Goal: Information Seeking & Learning: Understand process/instructions

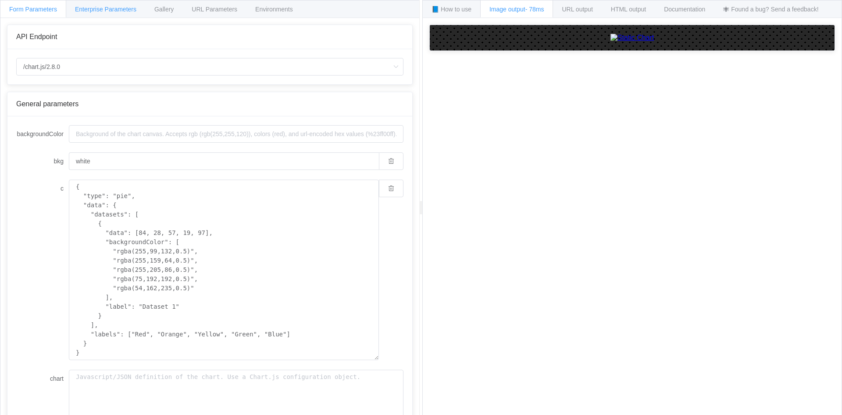
click at [94, 11] on span "Enterprise Parameters" at bounding box center [105, 9] width 61 height 7
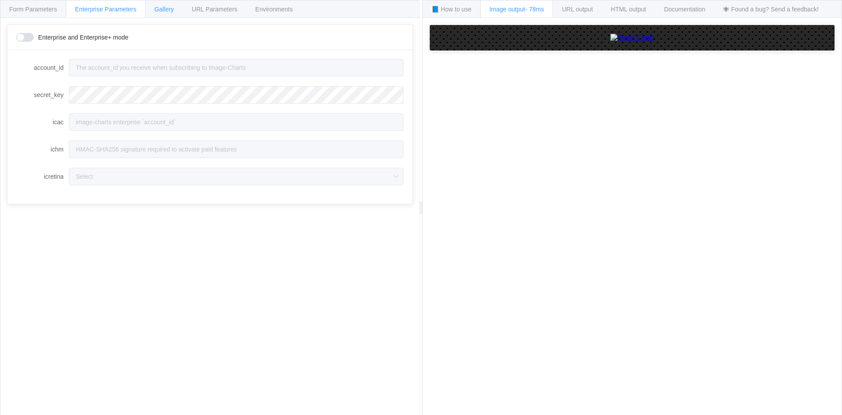
click at [163, 7] on span "Gallery" at bounding box center [163, 9] width 19 height 7
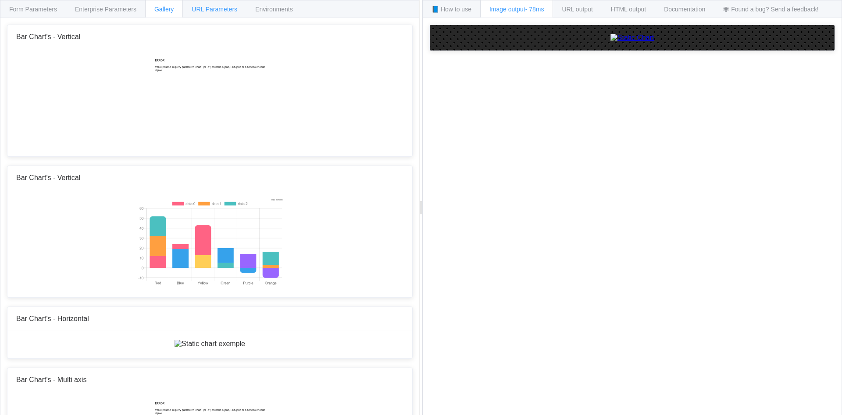
click at [206, 7] on span "URL Parameters" at bounding box center [215, 9] width 46 height 7
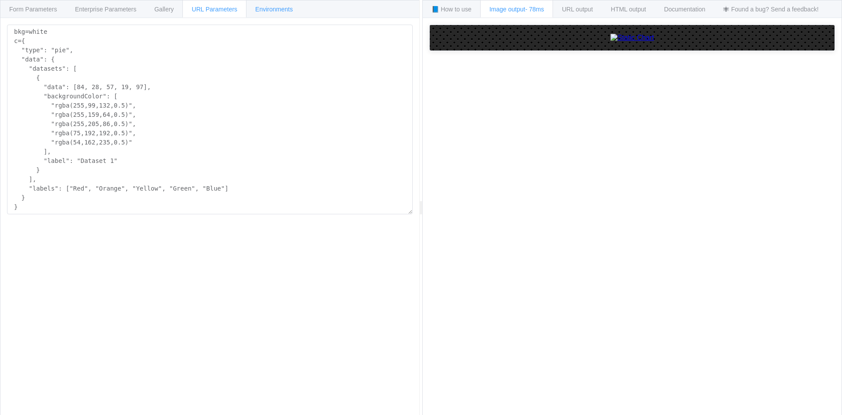
click at [264, 8] on span "Environments" at bounding box center [274, 9] width 38 height 7
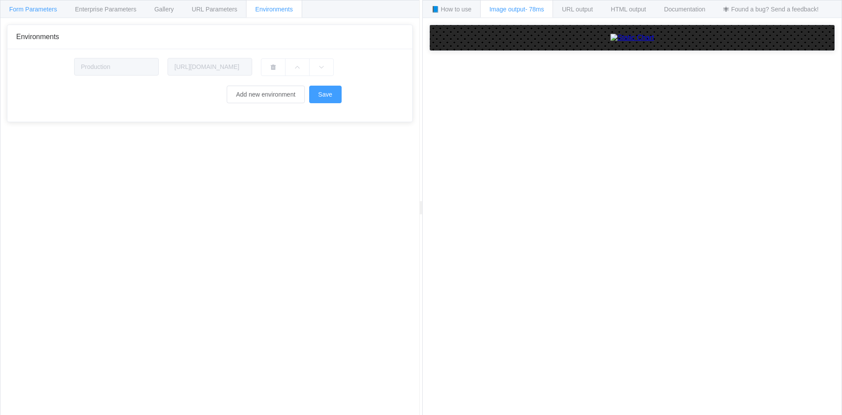
click at [53, 7] on span "Form Parameters" at bounding box center [33, 9] width 48 height 7
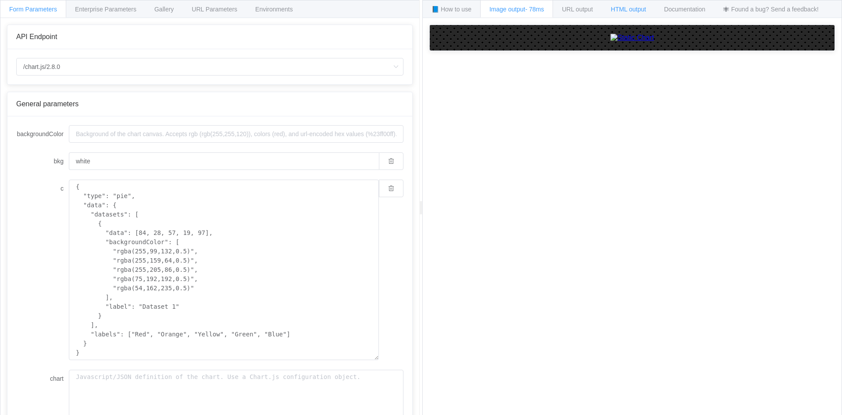
click at [639, 10] on span "HTML output" at bounding box center [628, 9] width 35 height 7
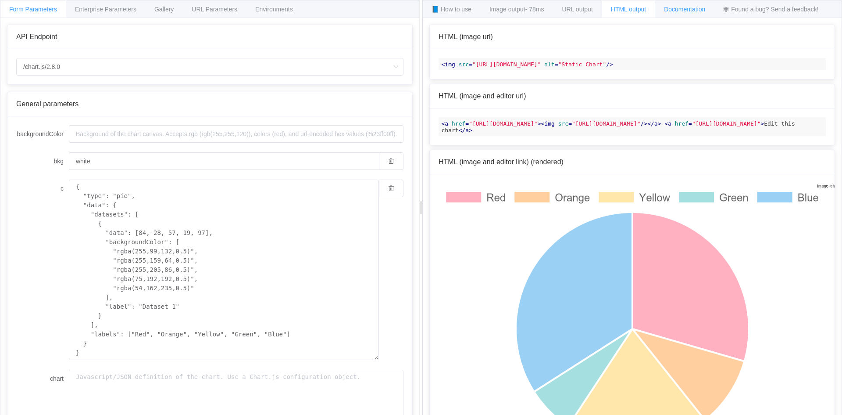
click at [690, 13] on div "Documentation" at bounding box center [685, 9] width 60 height 18
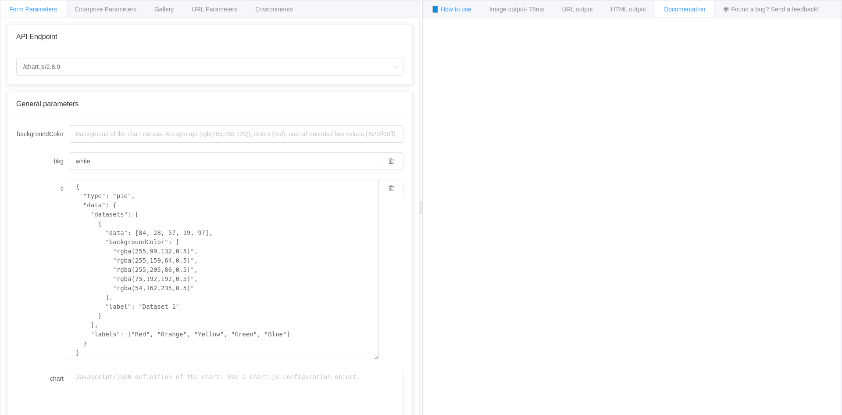
click at [442, 10] on span "📘 How to use" at bounding box center [452, 9] width 40 height 7
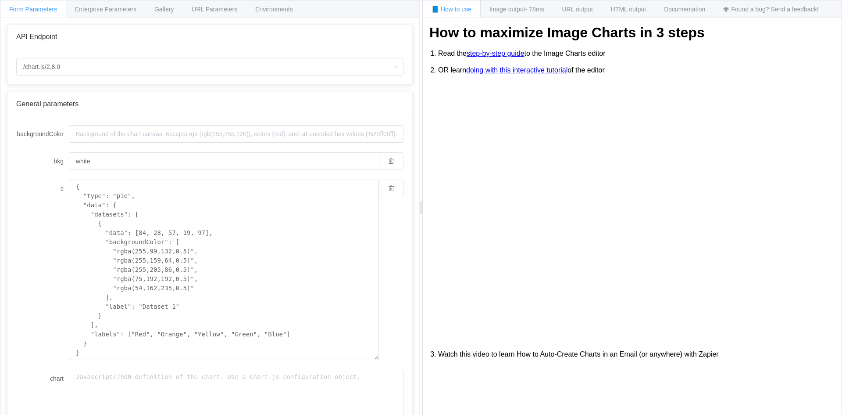
scroll to position [150, 0]
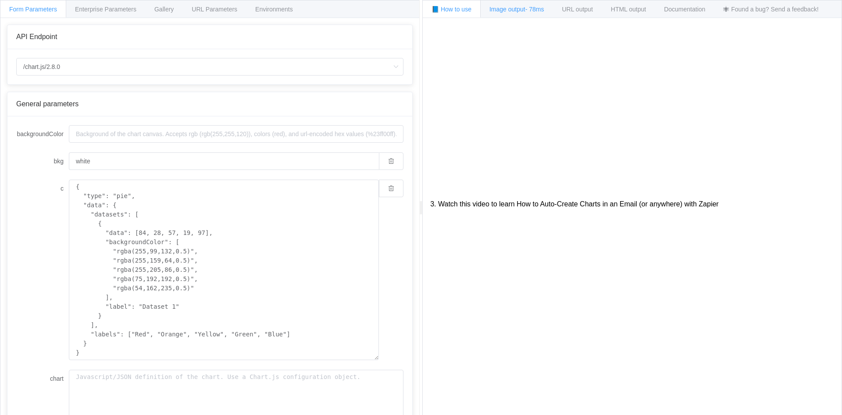
click at [517, 14] on div "Image output - 78ms" at bounding box center [516, 9] width 73 height 18
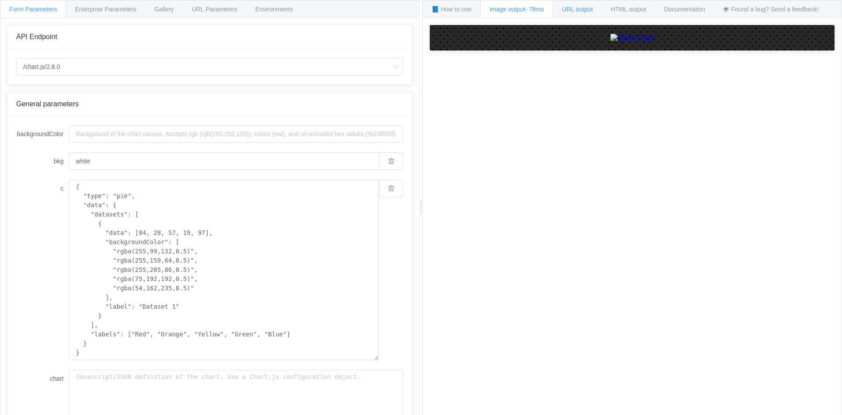
click at [582, 7] on span "URL output" at bounding box center [577, 9] width 31 height 7
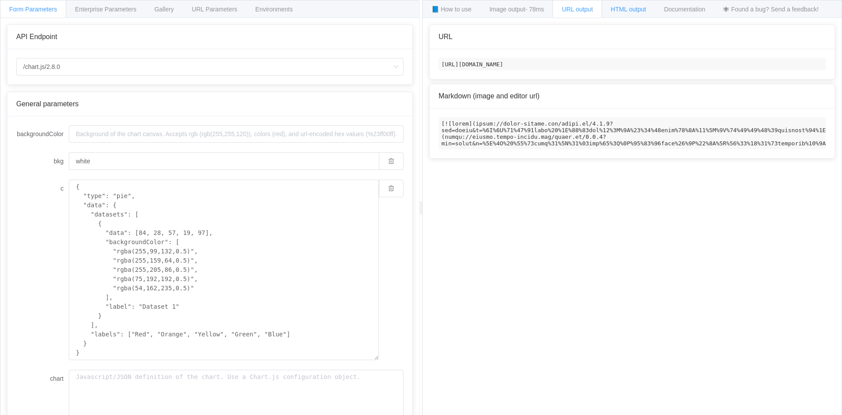
click at [629, 12] on span "HTML output" at bounding box center [628, 9] width 35 height 7
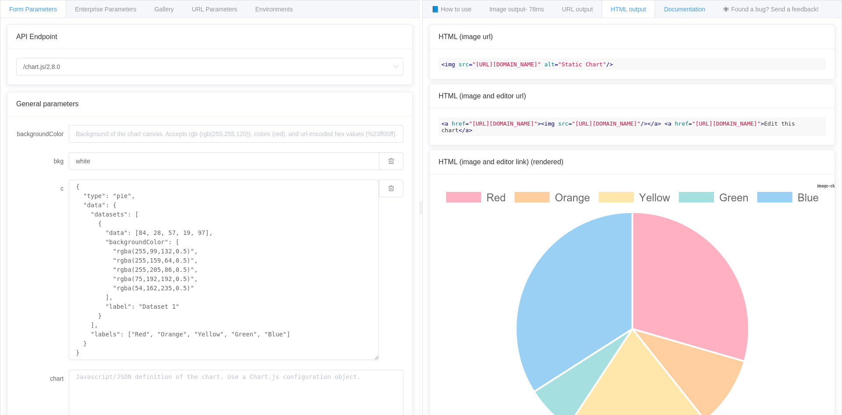
click at [676, 5] on div "Documentation" at bounding box center [685, 9] width 60 height 18
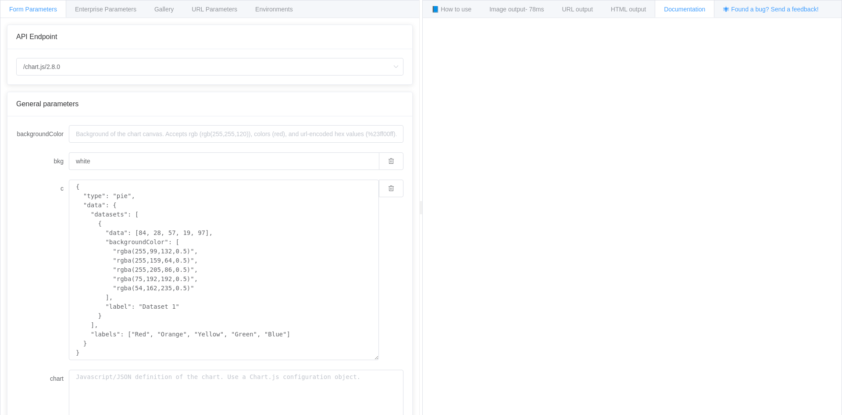
click at [747, 4] on div "🕷 Found a bug? Send a feedback!" at bounding box center [771, 9] width 114 height 18
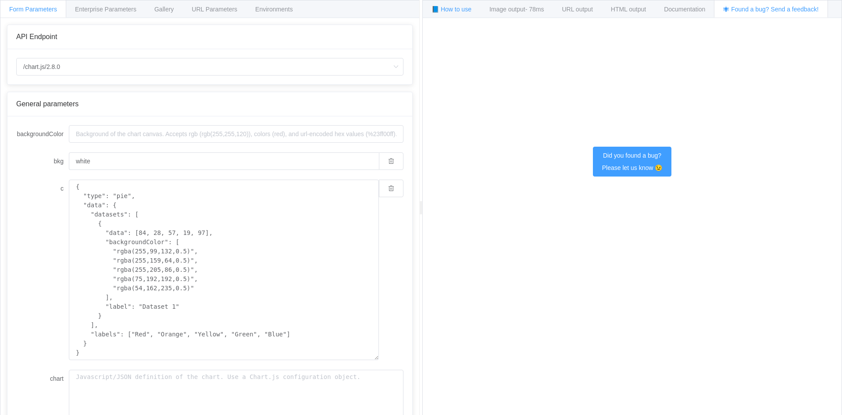
click at [451, 6] on span "📘 How to use" at bounding box center [452, 9] width 40 height 7
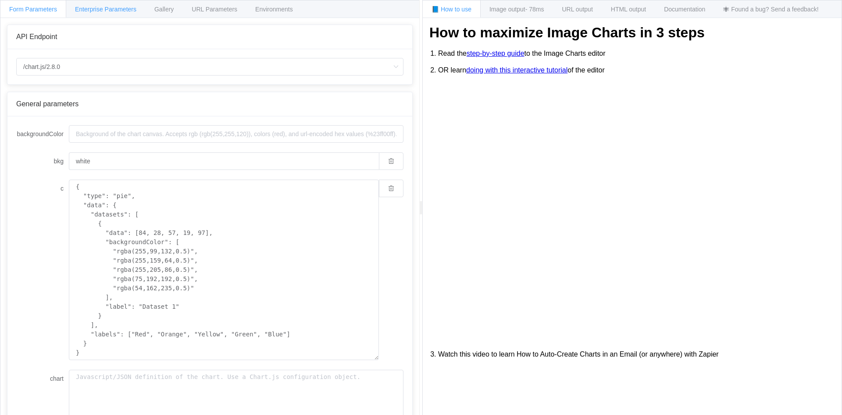
click at [101, 4] on div "Enterprise Parameters" at bounding box center [106, 9] width 80 height 18
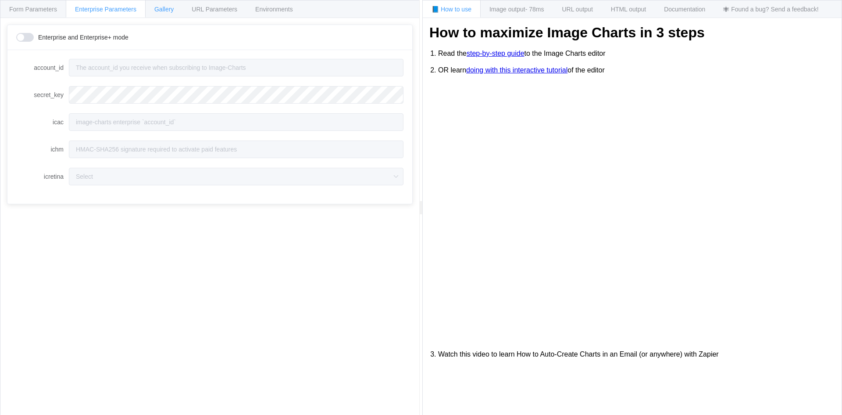
click at [156, 8] on span "Gallery" at bounding box center [163, 9] width 19 height 7
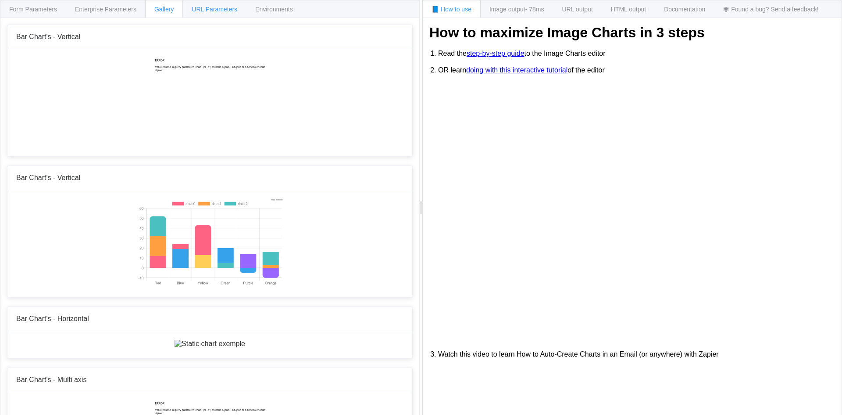
click at [203, 11] on span "URL Parameters" at bounding box center [215, 9] width 46 height 7
